Goal: Task Accomplishment & Management: Manage account settings

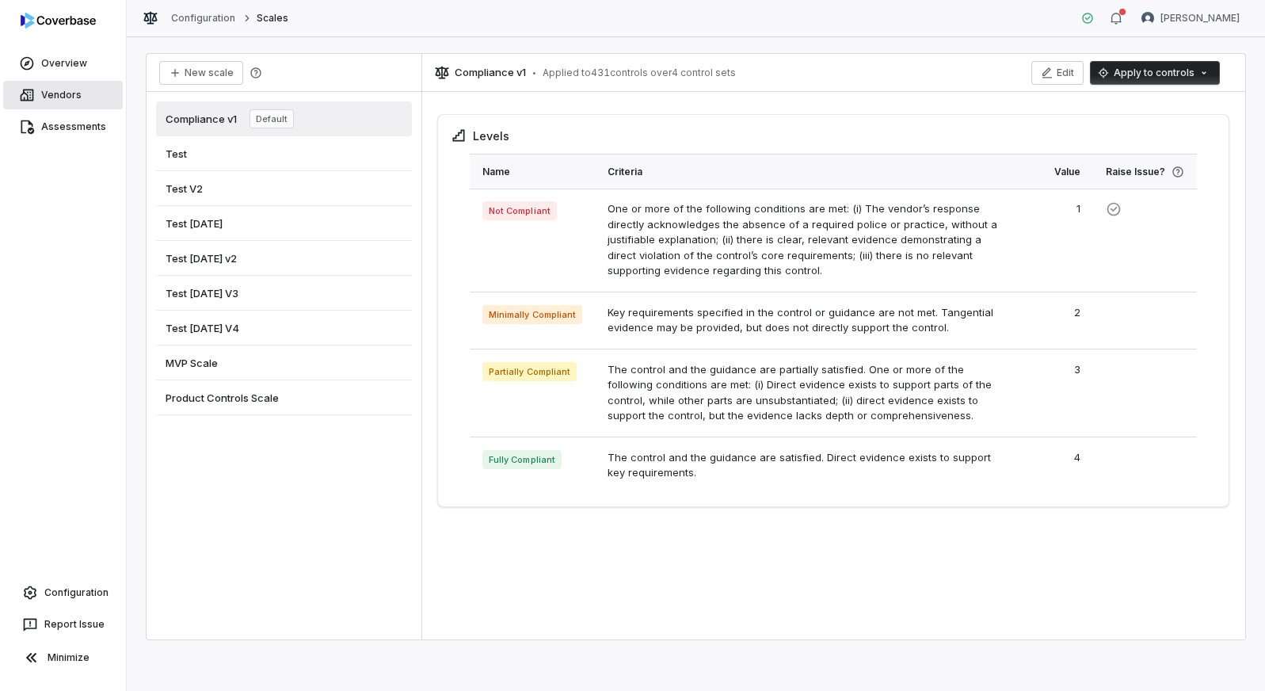
click at [74, 88] on link "Vendors" at bounding box center [63, 95] width 120 height 29
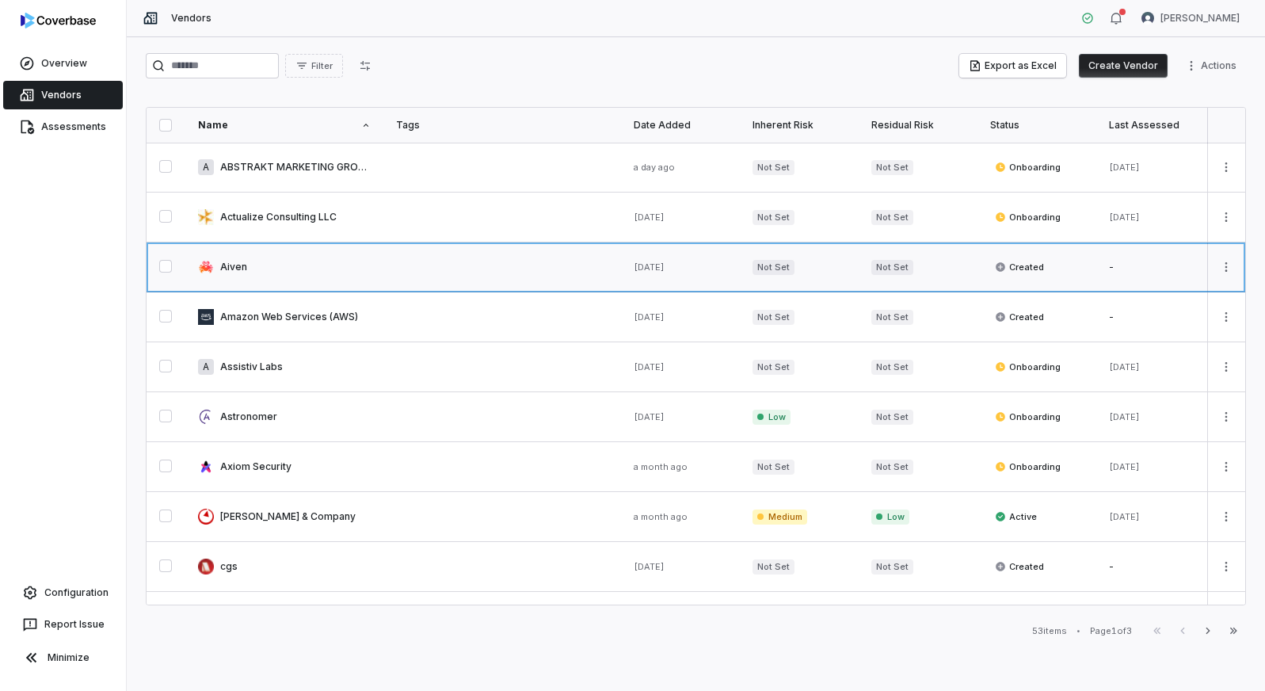
click at [242, 255] on link at bounding box center [284, 266] width 198 height 49
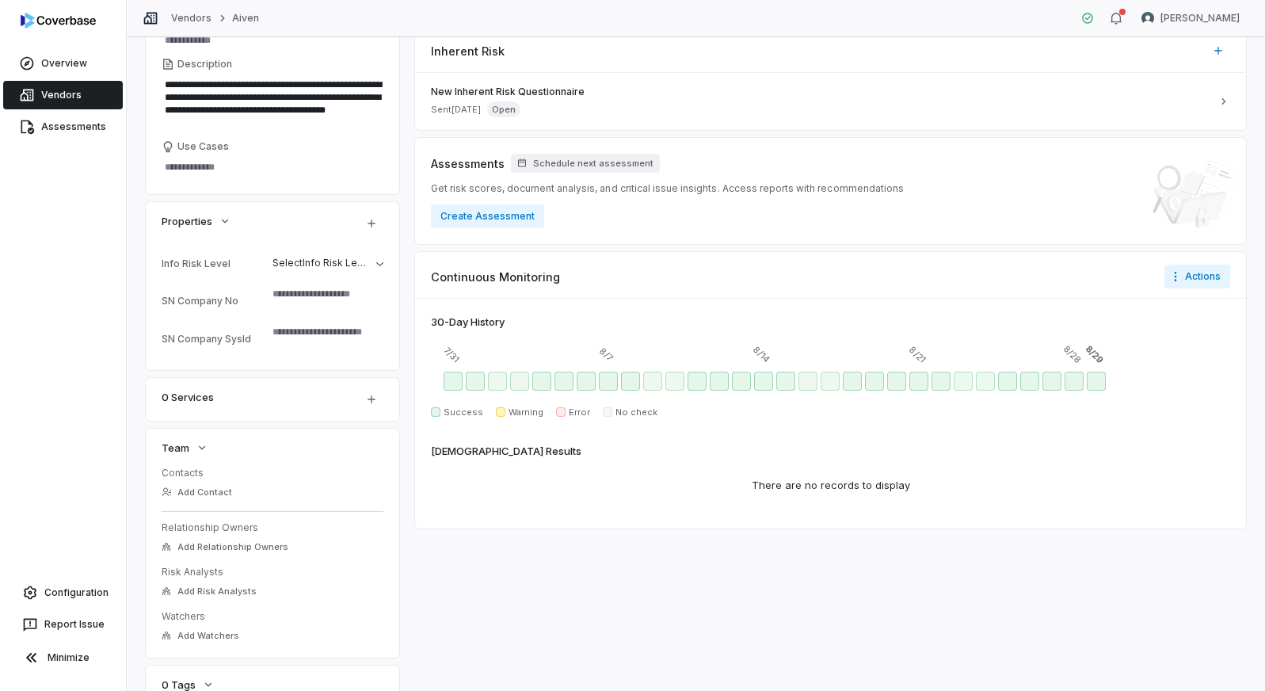
scroll to position [331, 0]
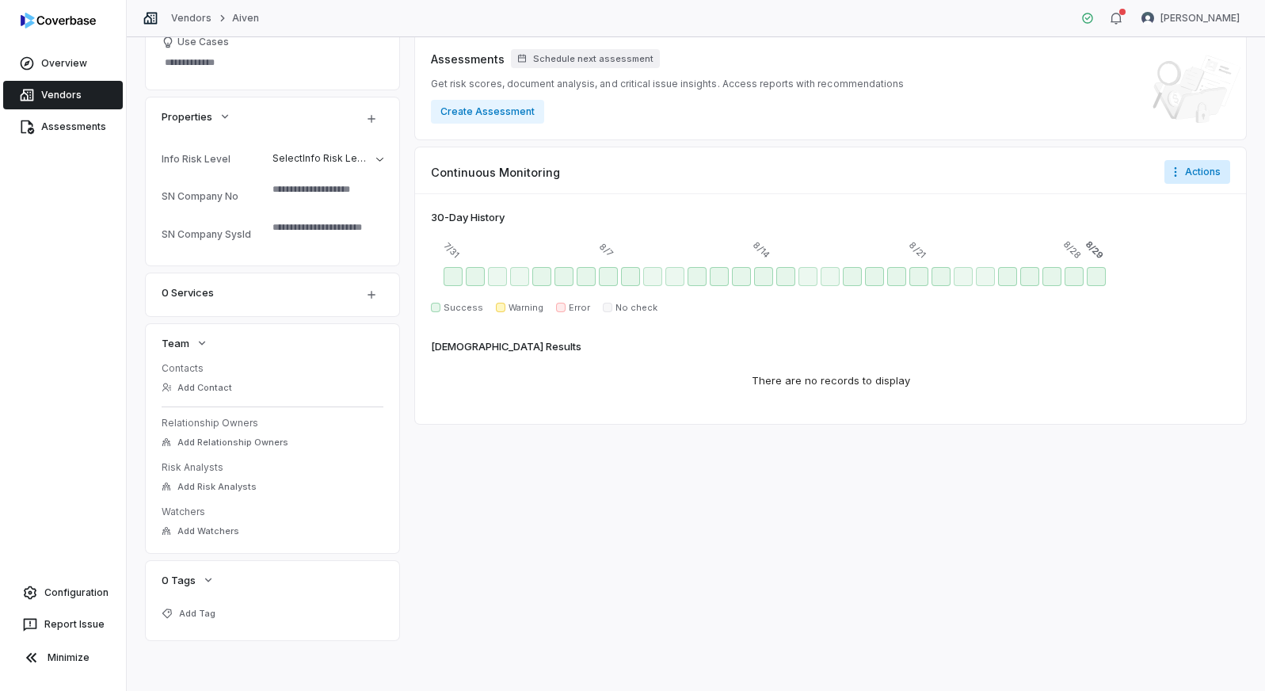
click at [1196, 163] on html "**********" at bounding box center [632, 345] width 1265 height 691
click at [1193, 203] on div "Configure notifications" at bounding box center [1185, 205] width 132 height 25
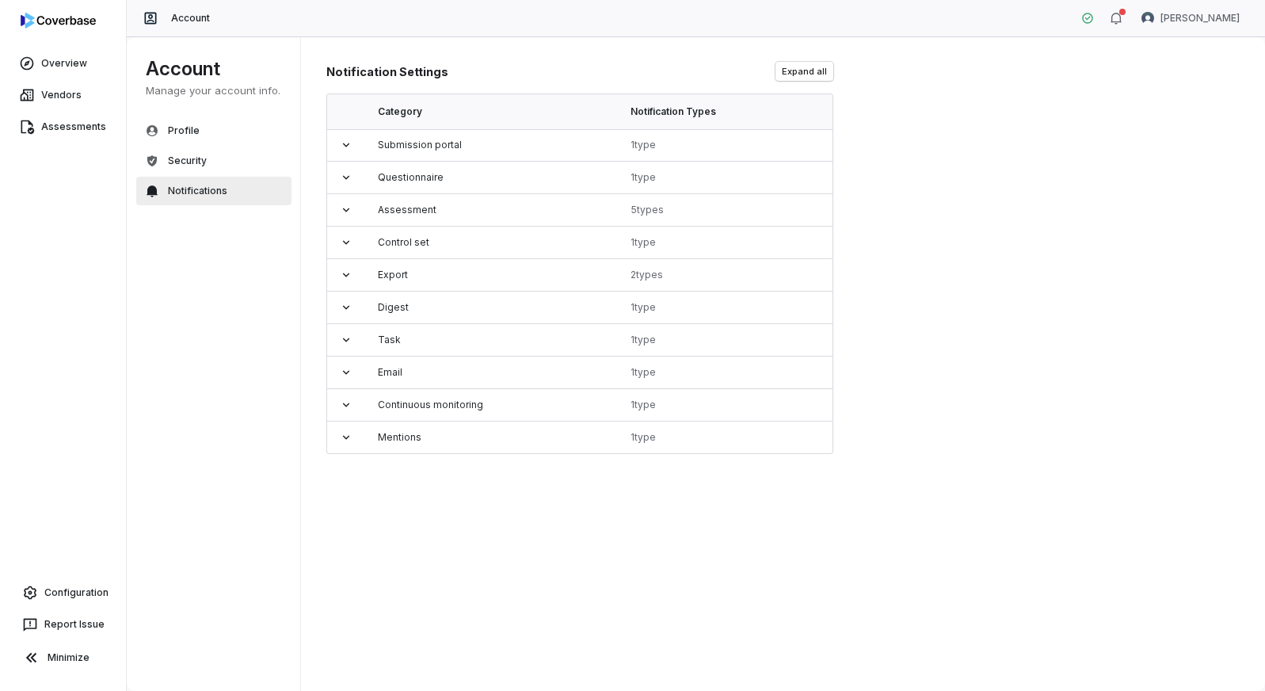
click at [1132, 204] on div "Notification Settings Expand all Category Notification Types Submission portal …" at bounding box center [783, 363] width 965 height 655
click at [207, 157] on button "Security" at bounding box center [213, 161] width 155 height 29
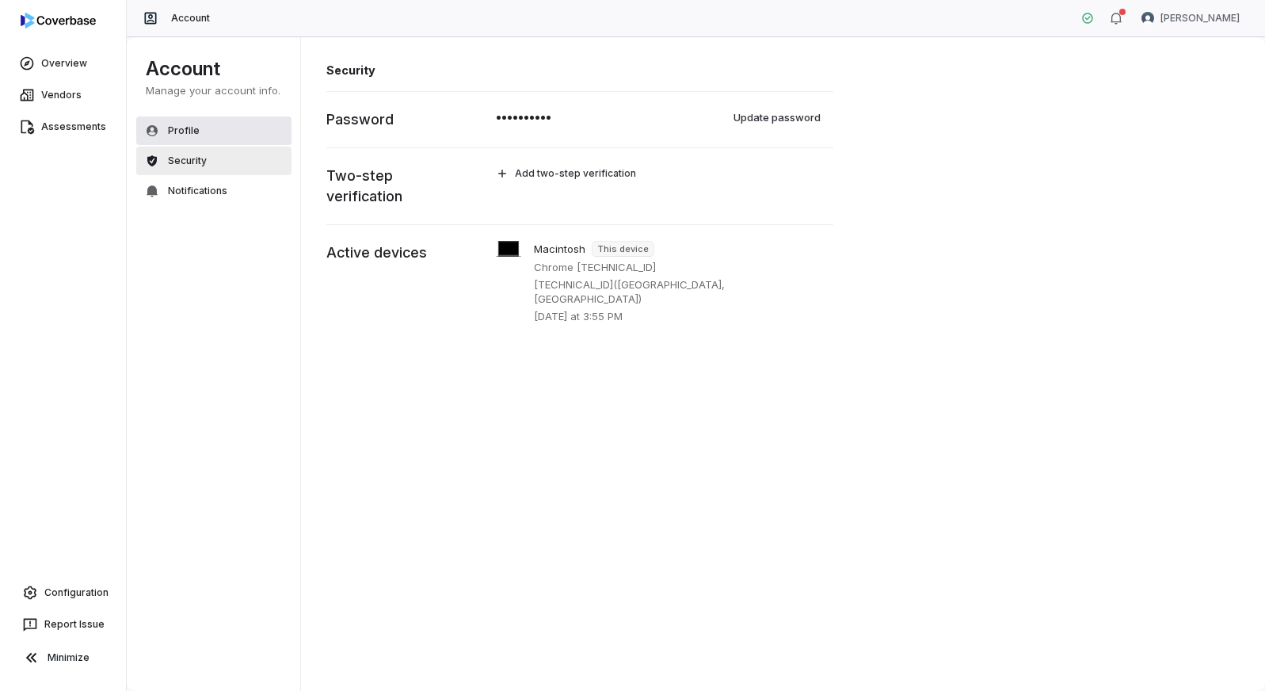
click at [214, 130] on button "Profile" at bounding box center [213, 130] width 155 height 29
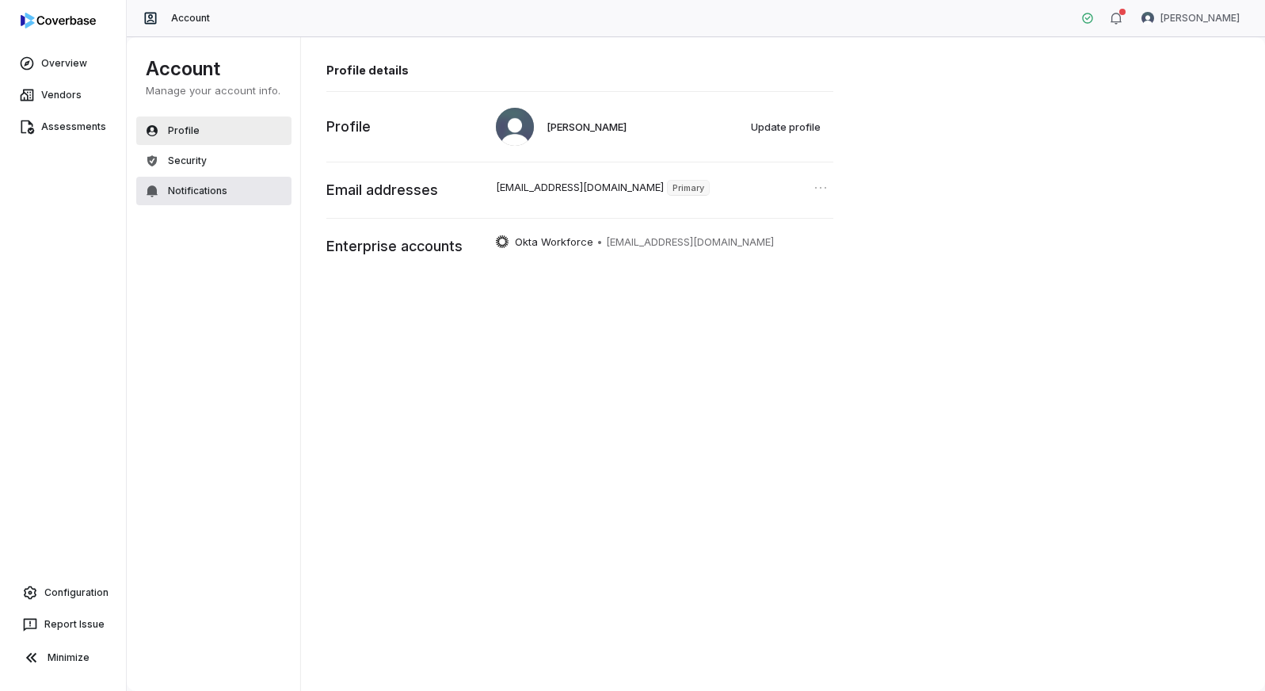
click at [217, 187] on span "Notifications" at bounding box center [197, 191] width 59 height 13
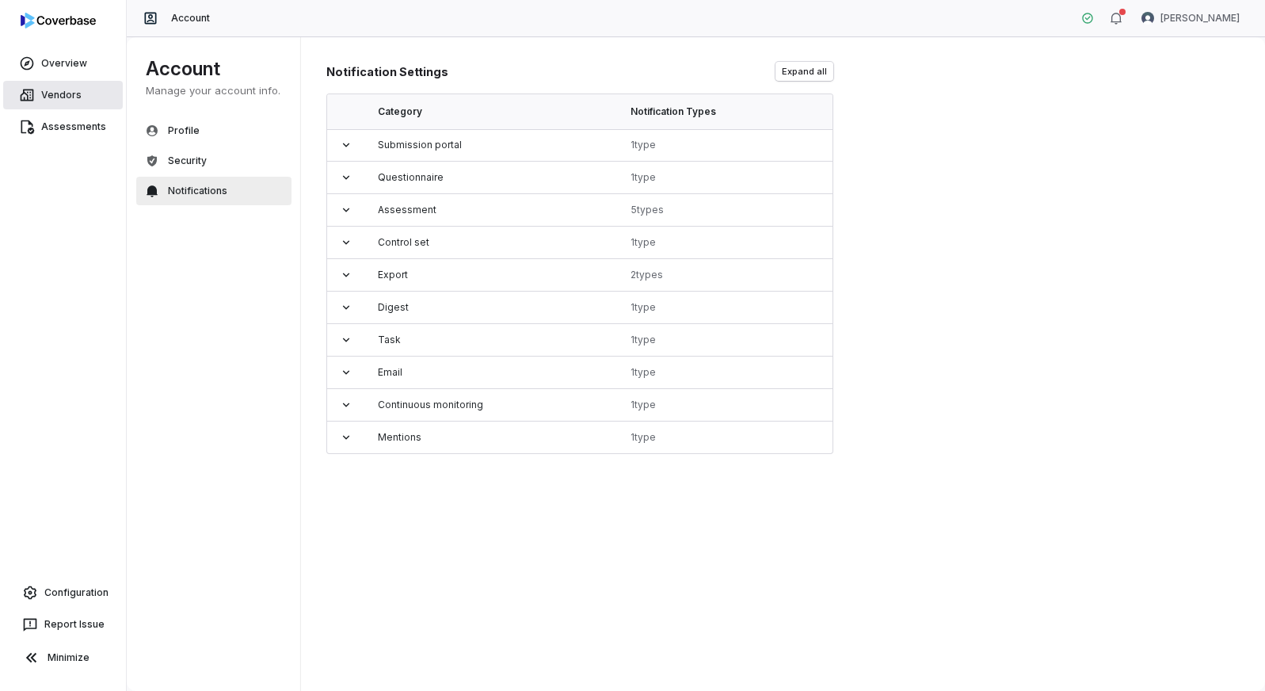
click at [70, 97] on link "Vendors" at bounding box center [63, 95] width 120 height 29
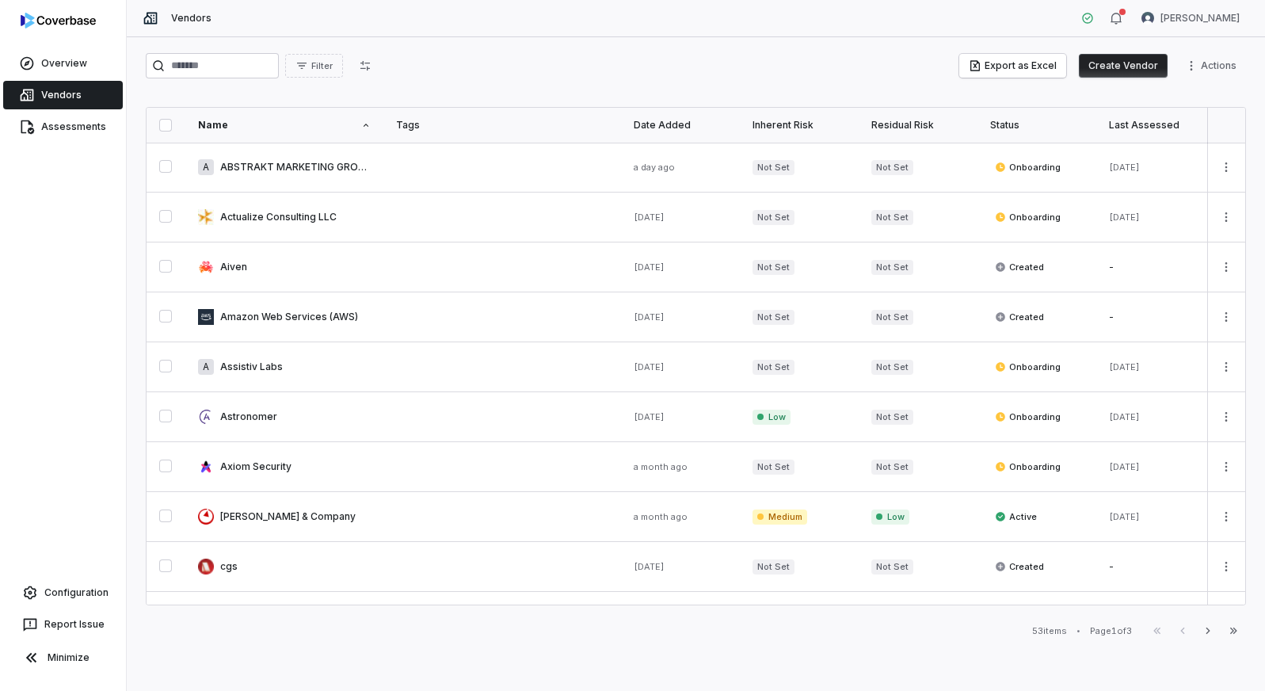
click at [61, 97] on link "Vendors" at bounding box center [63, 95] width 120 height 29
click at [236, 253] on link at bounding box center [284, 266] width 198 height 49
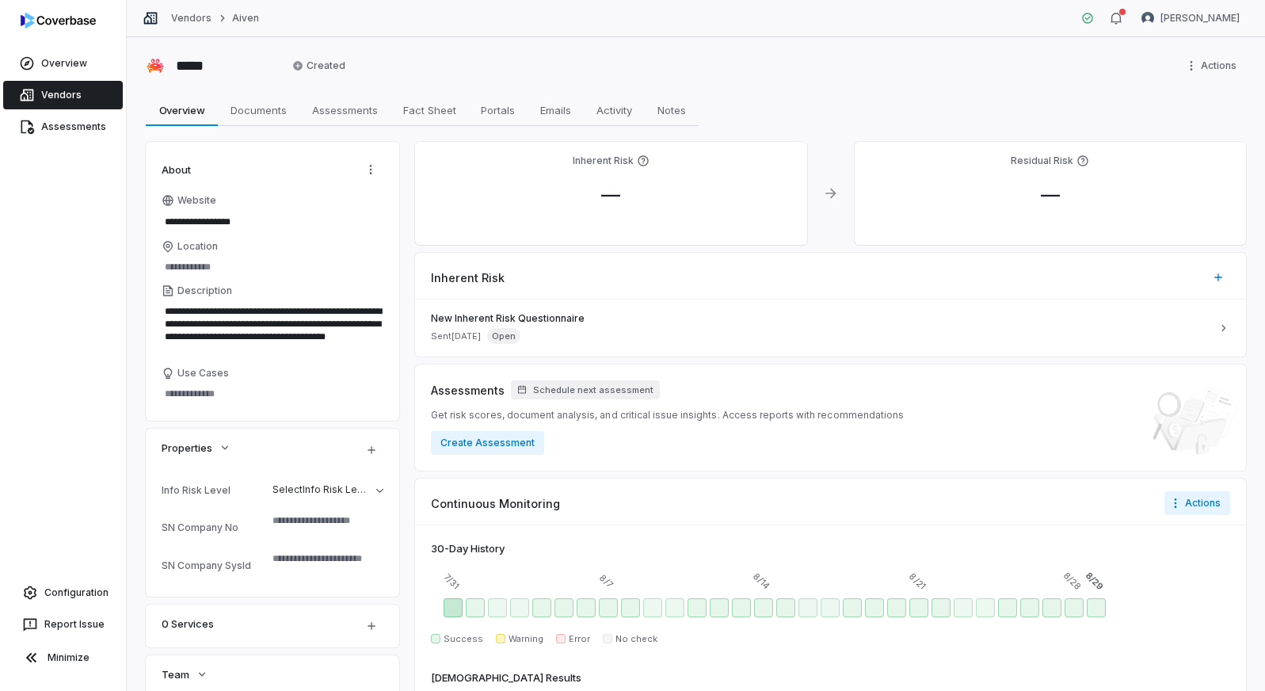
click at [451, 601] on div "Jul 31 - Success" at bounding box center [452, 607] width 19 height 19
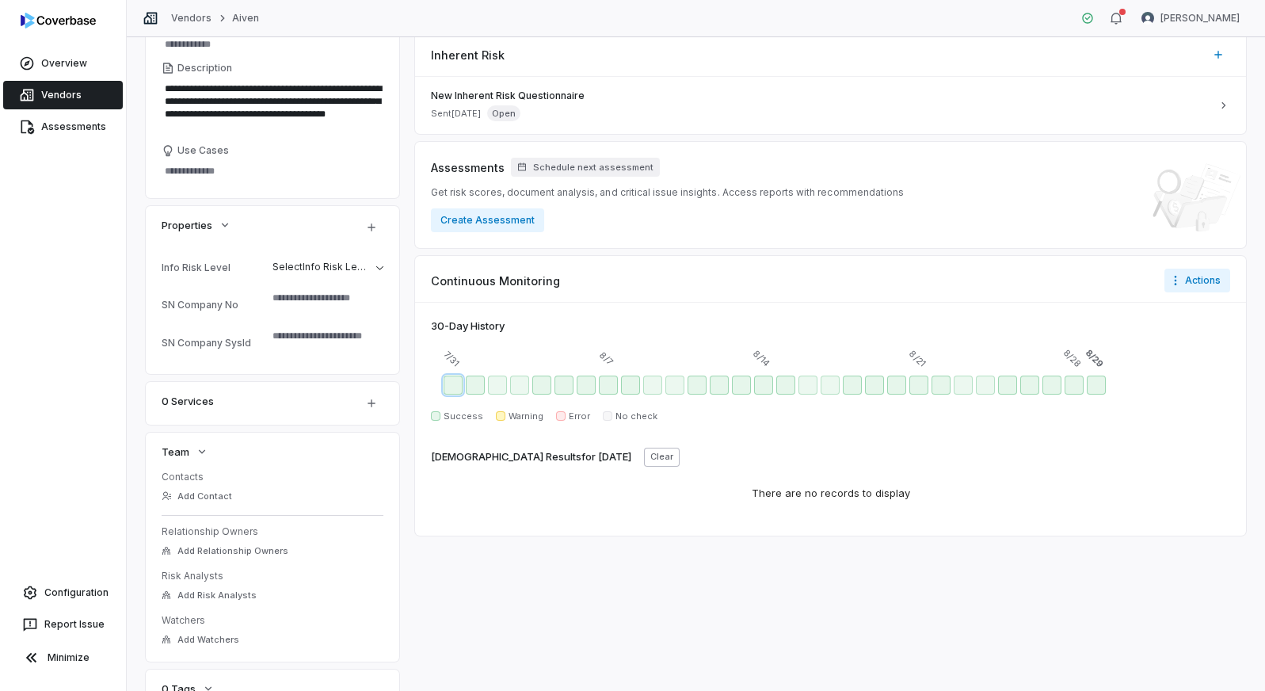
scroll to position [331, 0]
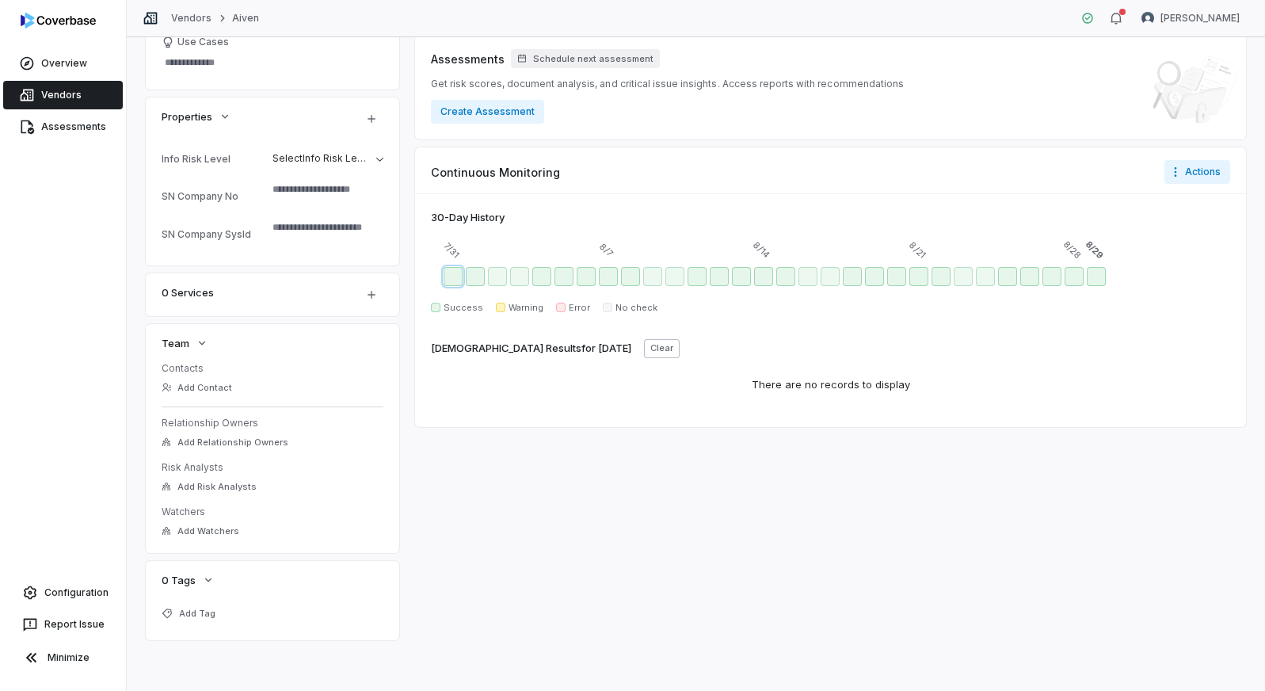
type textarea "*"
